Goal: Transaction & Acquisition: Download file/media

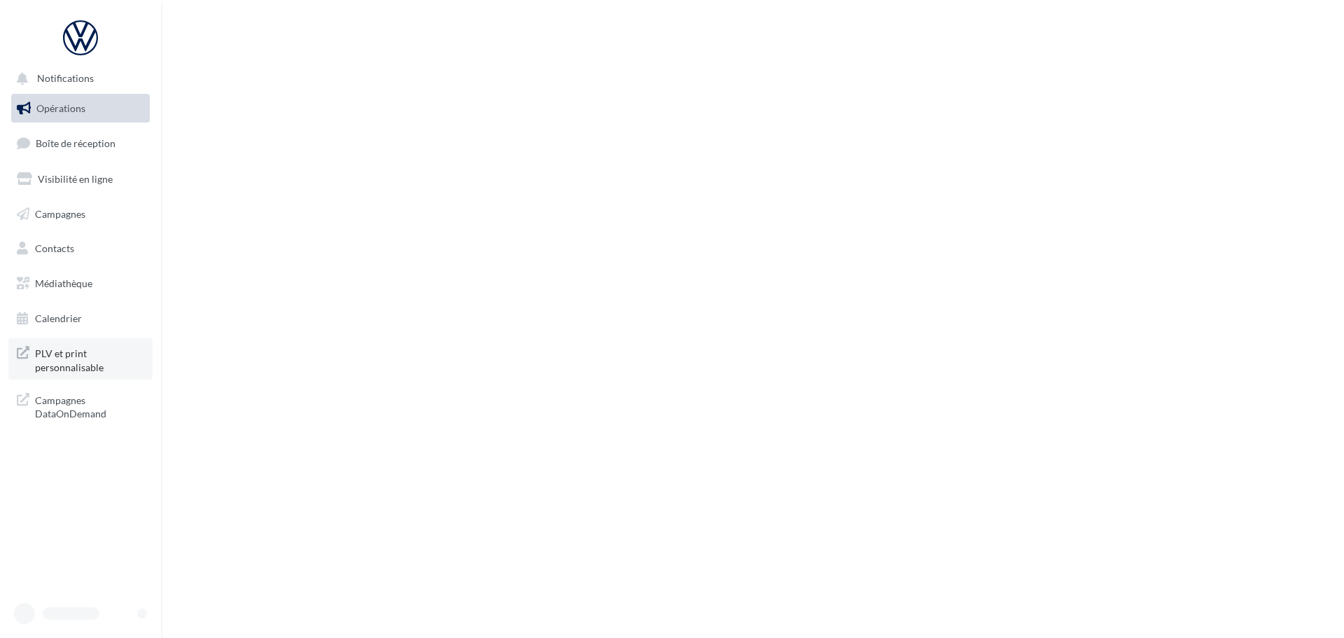
click at [96, 349] on span "PLV et print personnalisable" at bounding box center [89, 359] width 109 height 30
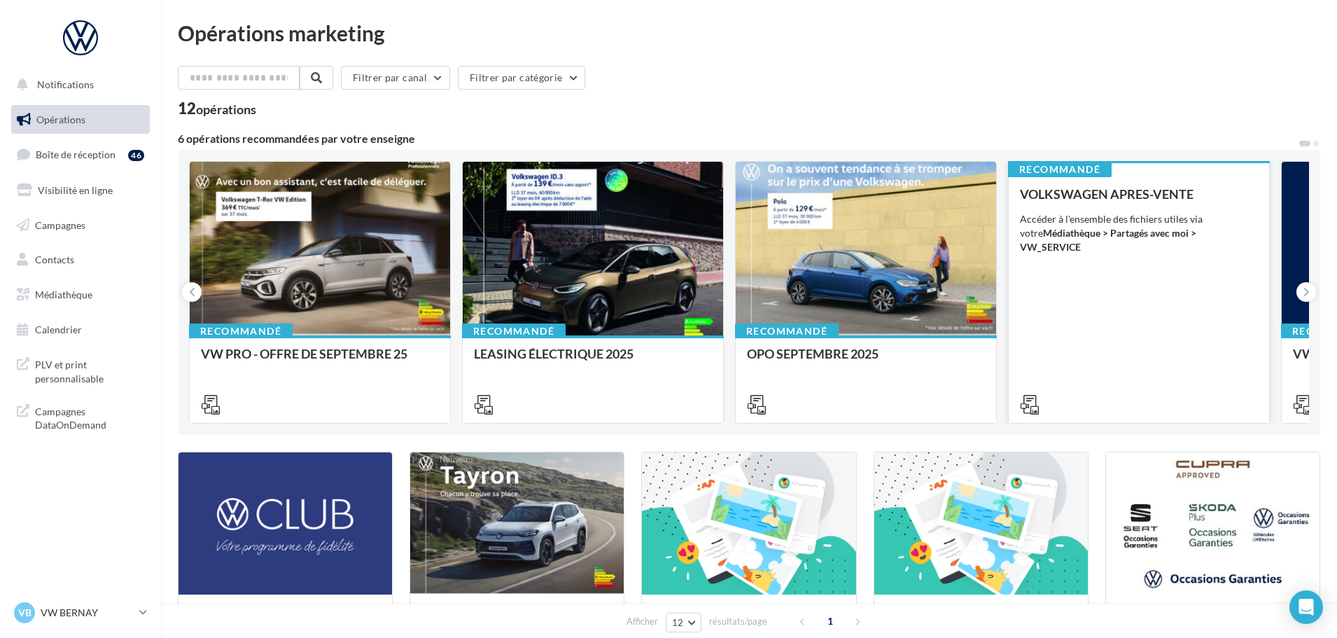
click at [1197, 192] on div "VOLKSWAGEN APRES-VENTE" at bounding box center [1139, 194] width 238 height 14
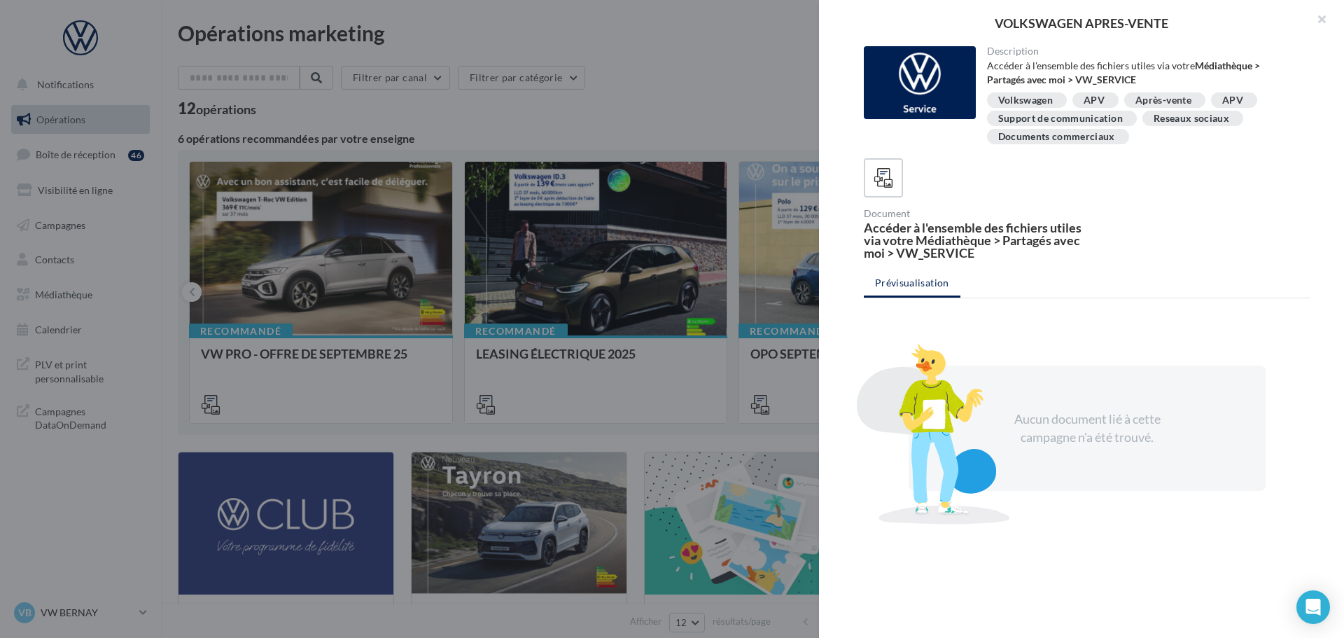
click at [699, 85] on div at bounding box center [672, 319] width 1344 height 638
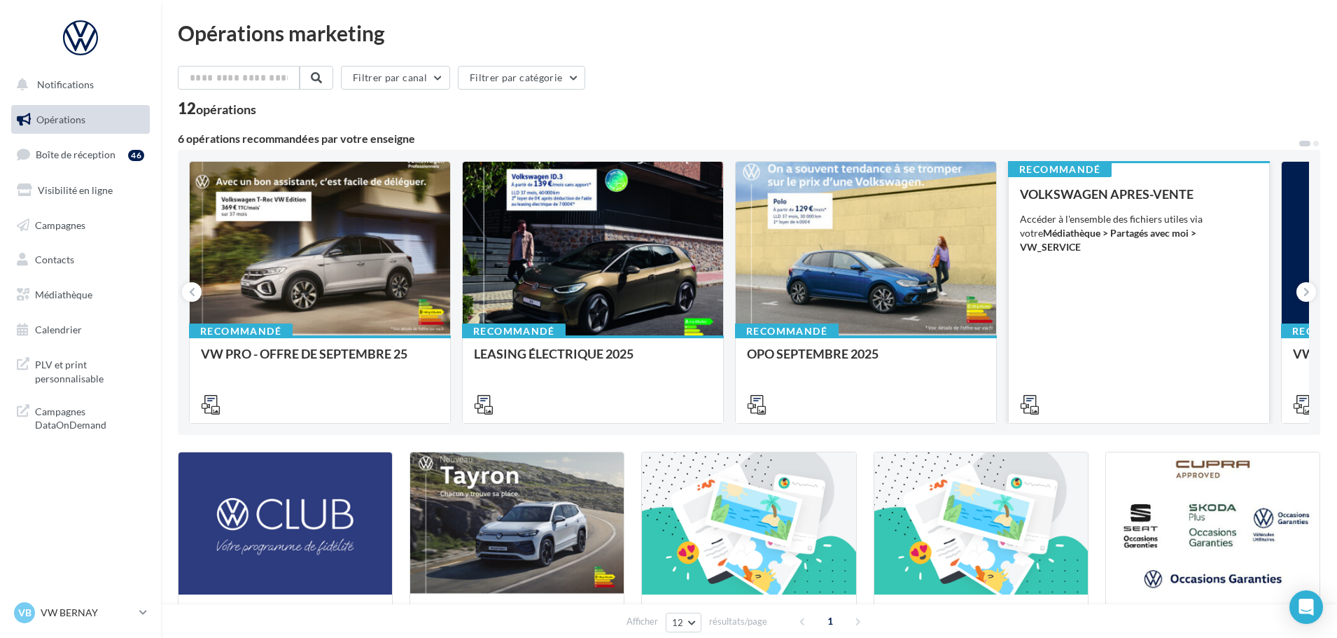
click at [1095, 261] on div "VOLKSWAGEN APRES-VENTE Accéder à l'ensemble des fichiers utiles via votre Média…" at bounding box center [1139, 298] width 238 height 223
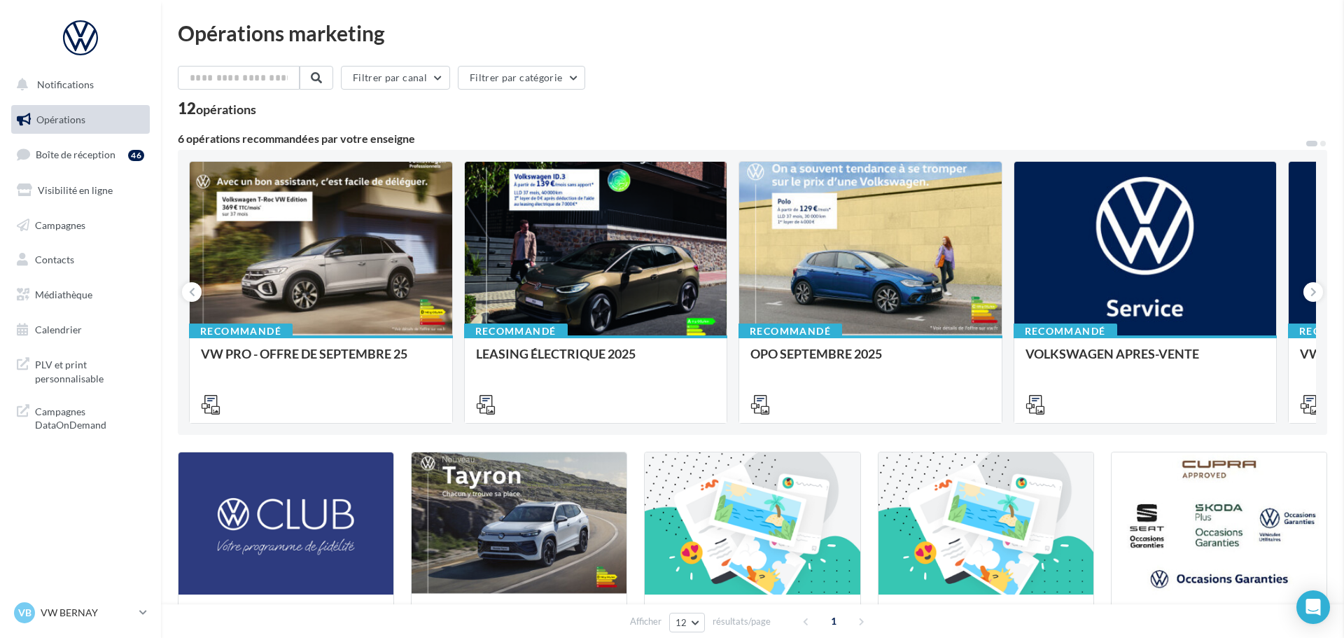
click at [66, 287] on link "Médiathèque" at bounding box center [80, 294] width 144 height 29
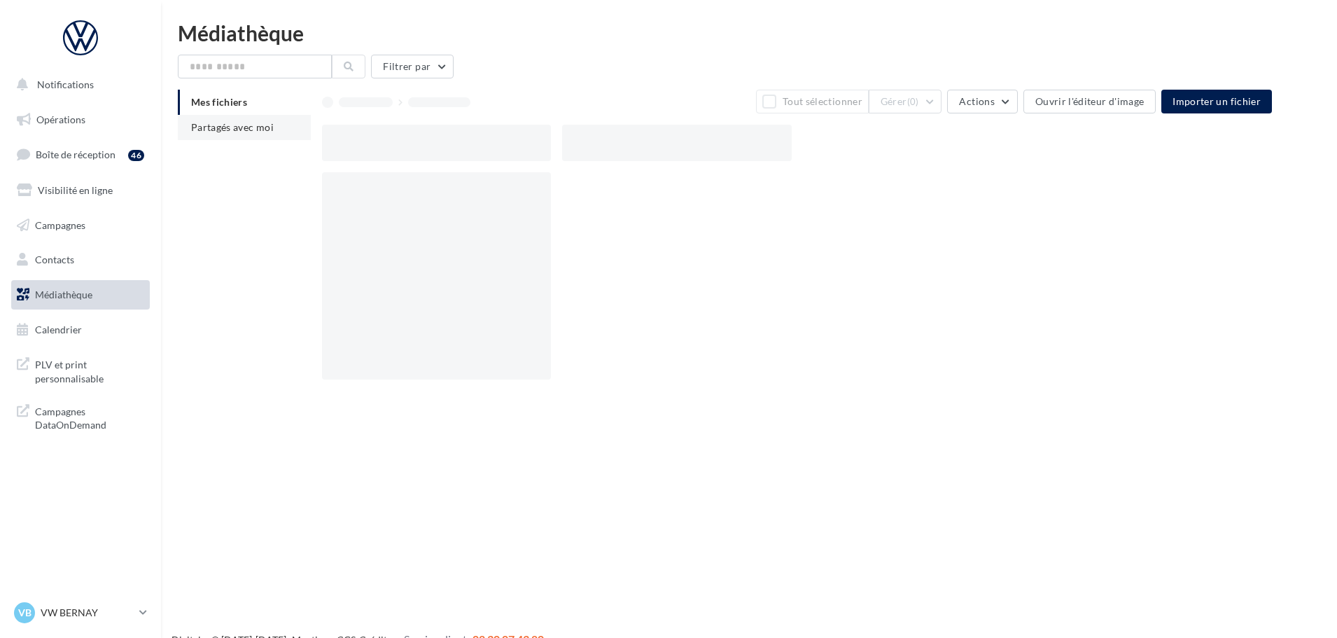
click at [223, 126] on span "Partagés avec moi" at bounding box center [232, 127] width 83 height 12
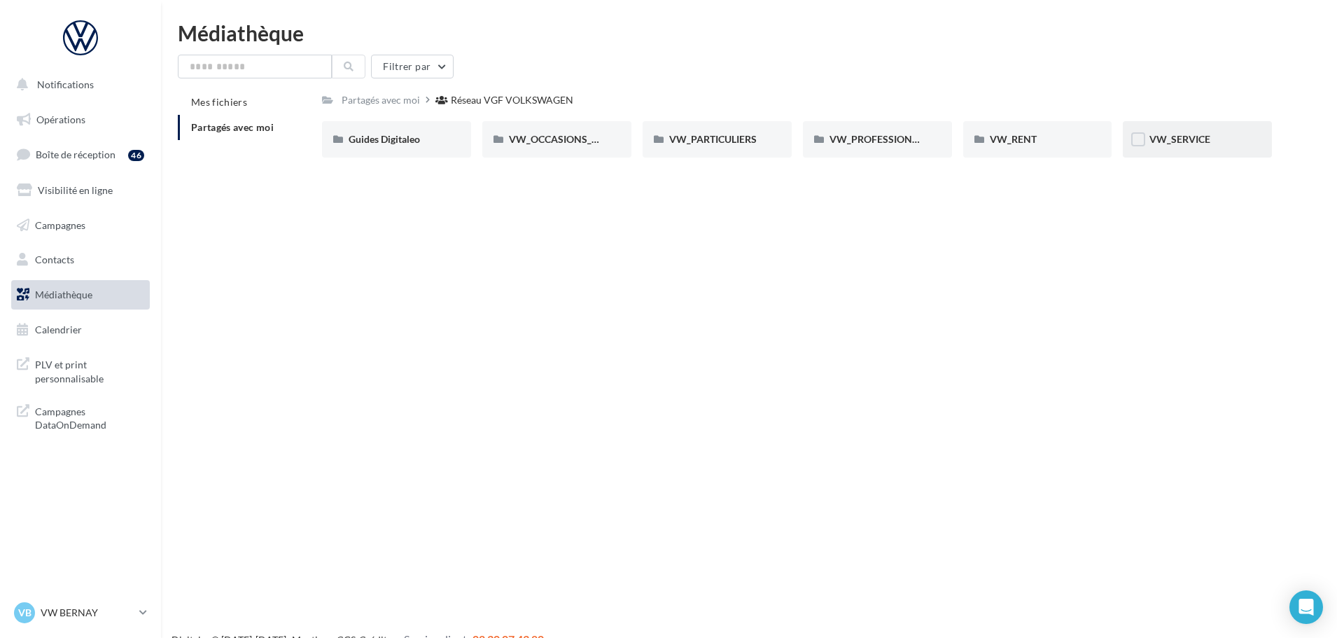
click at [1245, 141] on div "VW_SERVICE" at bounding box center [1197, 139] width 96 height 14
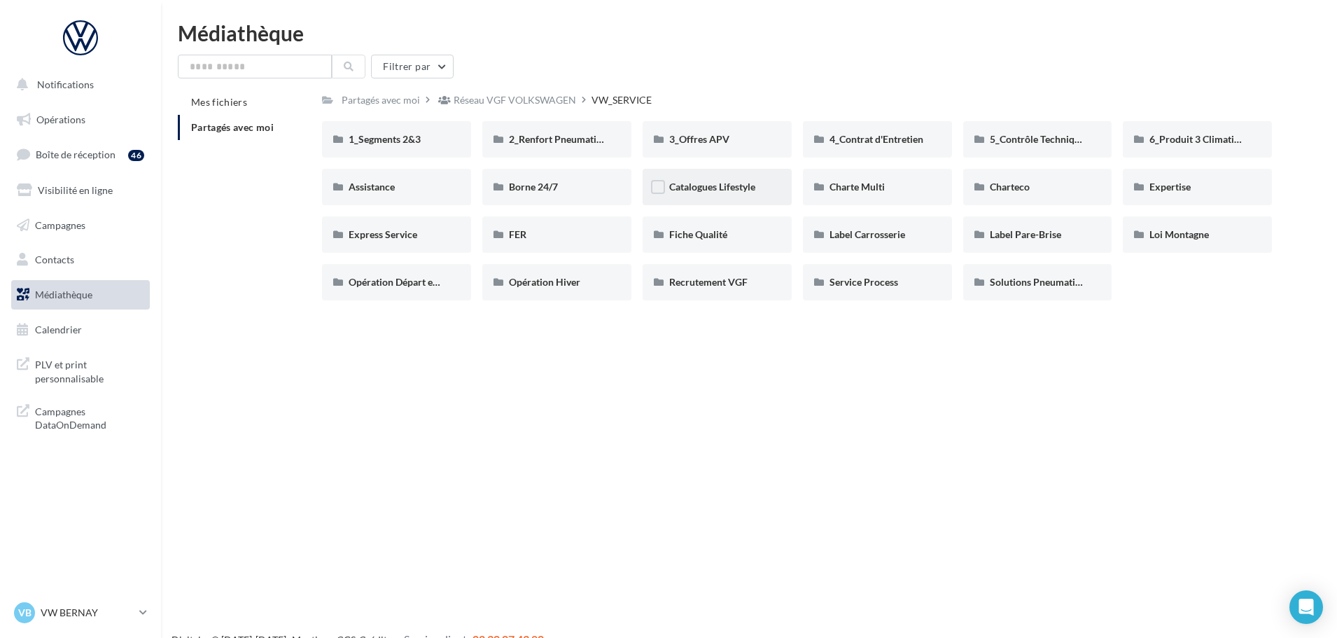
click at [688, 177] on div "Catalogues Lifestyle" at bounding box center [717, 187] width 149 height 36
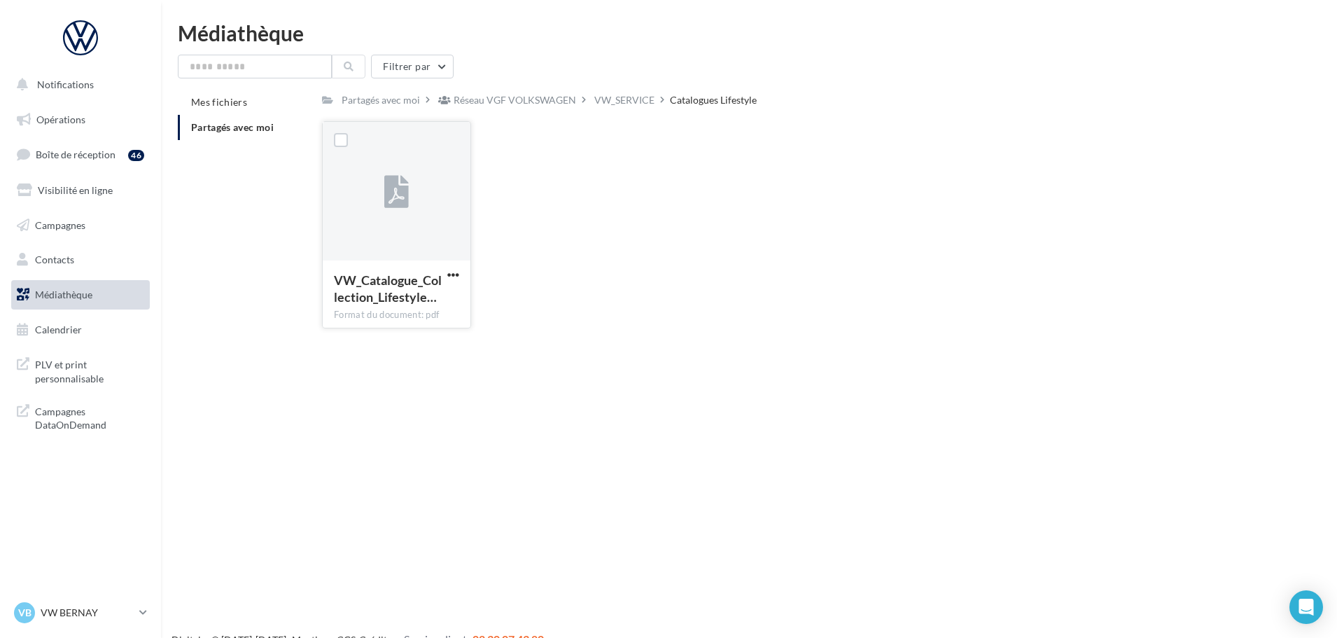
click at [460, 272] on button "button" at bounding box center [452, 276] width 17 height 14
click at [449, 303] on button "Télécharger" at bounding box center [392, 302] width 140 height 36
click at [642, 96] on div "VW_SERVICE" at bounding box center [624, 100] width 60 height 14
click at [642, 96] on div "Partagés avec moi Réseau VGF VOLKSWAGEN VW_SERVICE Catalogues Lifestyle" at bounding box center [797, 100] width 950 height 20
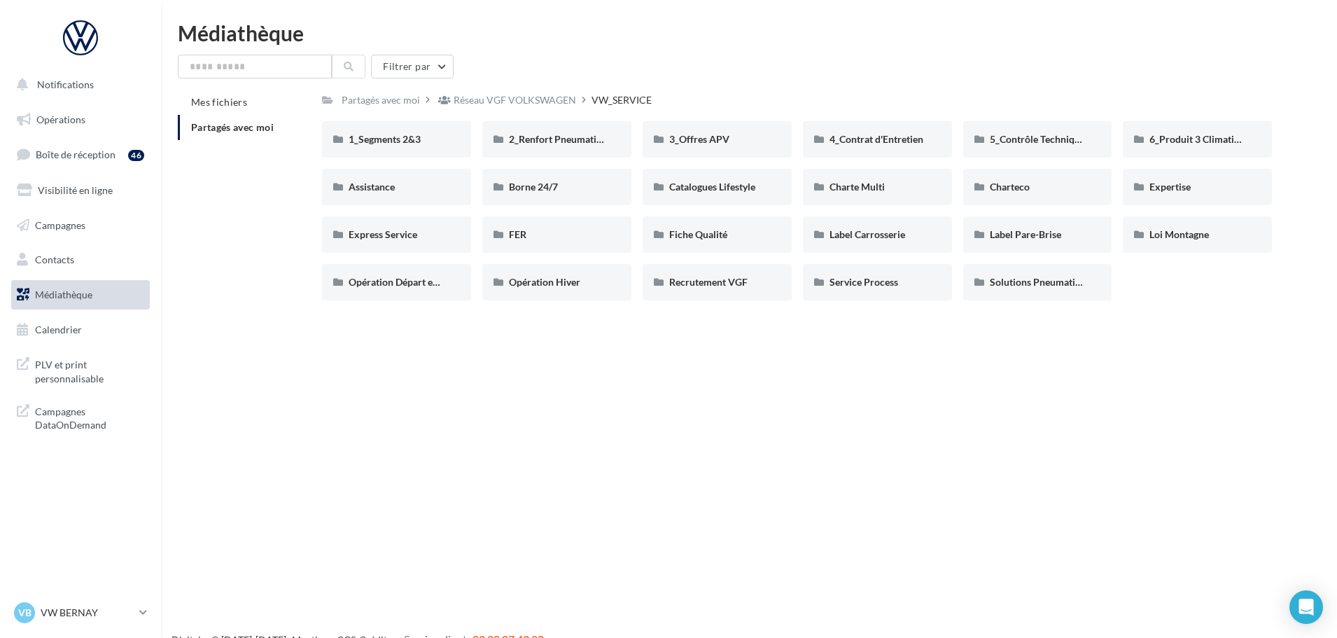
click at [841, 498] on div "Notifications Opérations Boîte de réception 46 Visibilité en ligne Campagnes Co…" at bounding box center [668, 341] width 1337 height 638
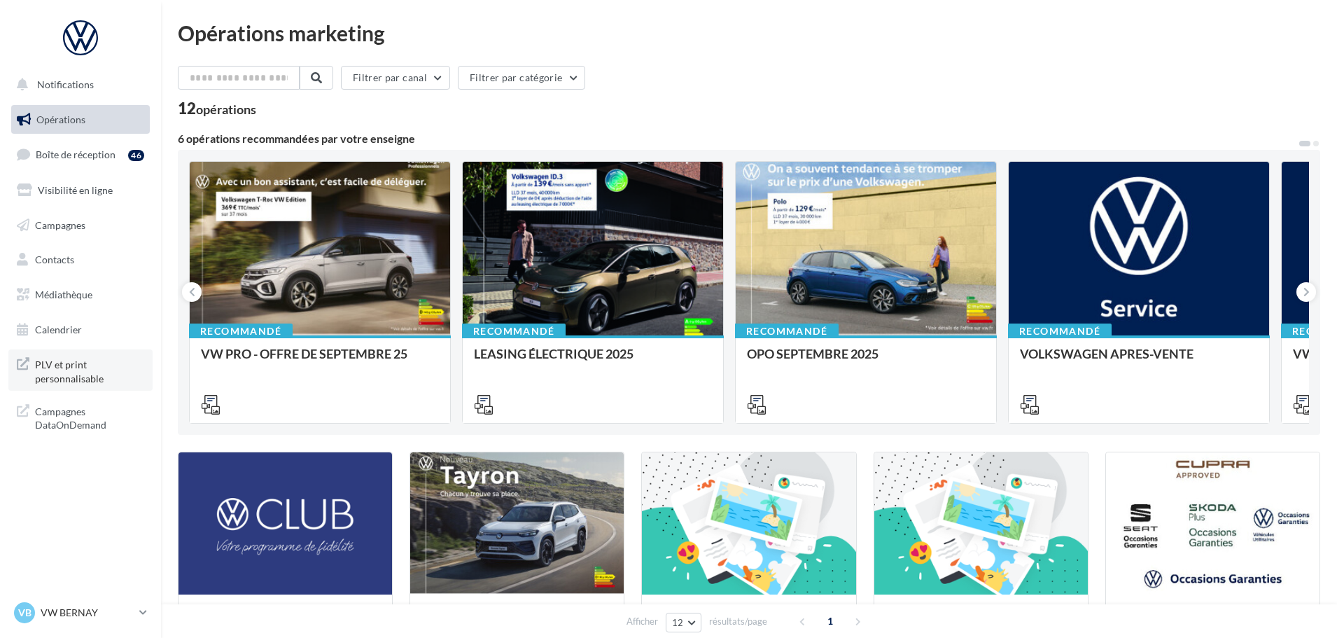
click at [52, 369] on span "PLV et print personnalisable" at bounding box center [89, 370] width 109 height 30
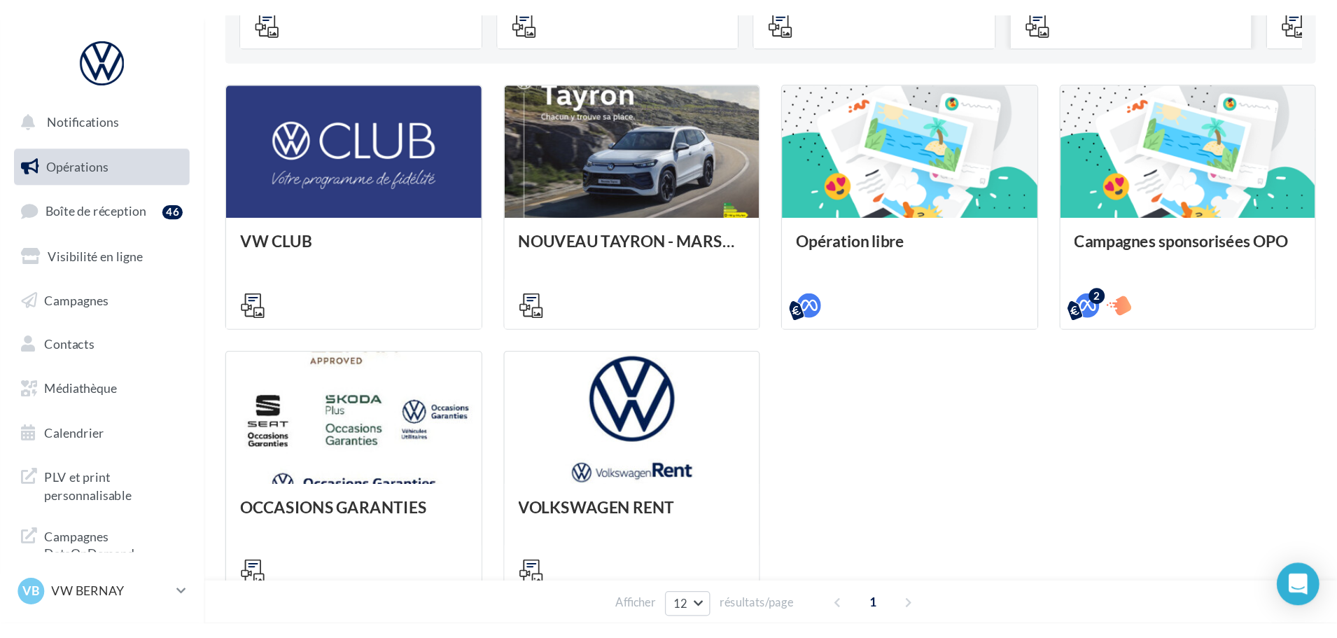
scroll to position [286, 0]
